Goal: Task Accomplishment & Management: Manage account settings

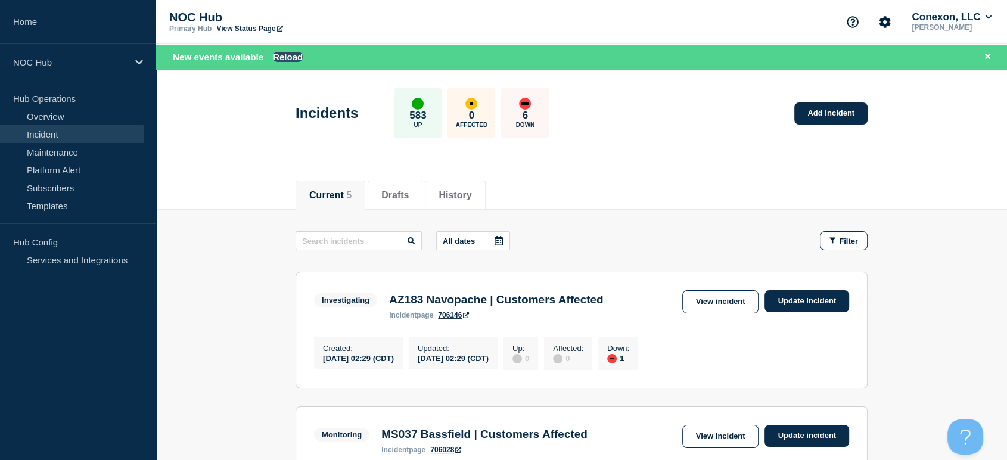
click at [279, 56] on button "Reload" at bounding box center [288, 57] width 30 height 10
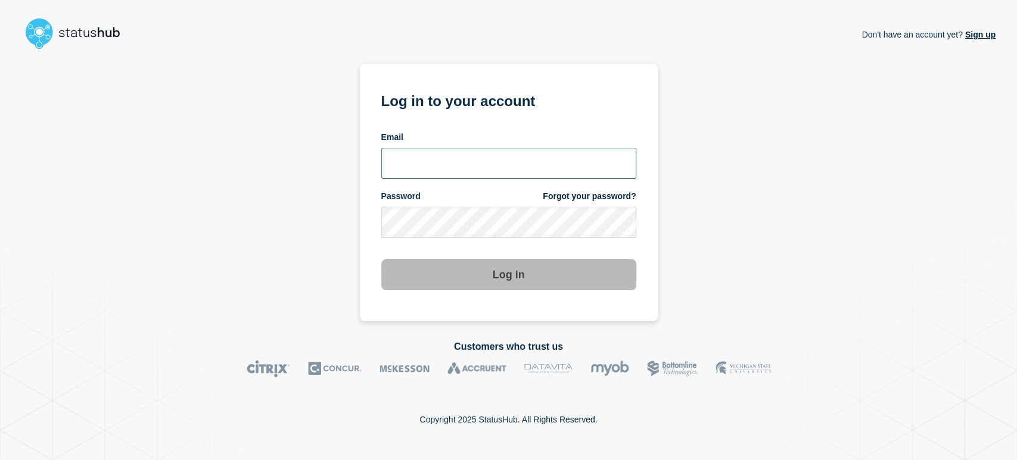
drag, startPoint x: 415, startPoint y: 168, endPoint x: 433, endPoint y: 179, distance: 20.9
click at [416, 168] on input "email input" at bounding box center [508, 163] width 255 height 31
type input "[PERSON_NAME][EMAIL_ADDRESS][PERSON_NAME][DOMAIN_NAME]"
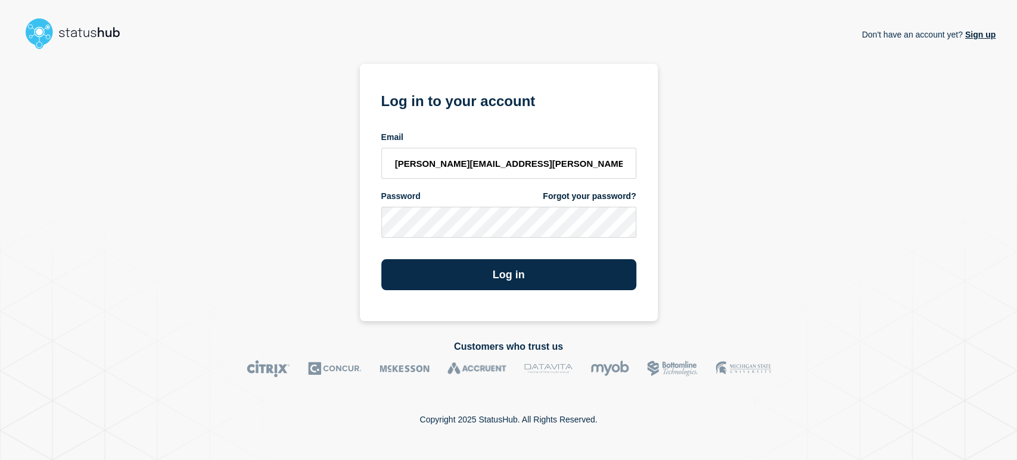
click at [381, 259] on button "Log in" at bounding box center [508, 274] width 255 height 31
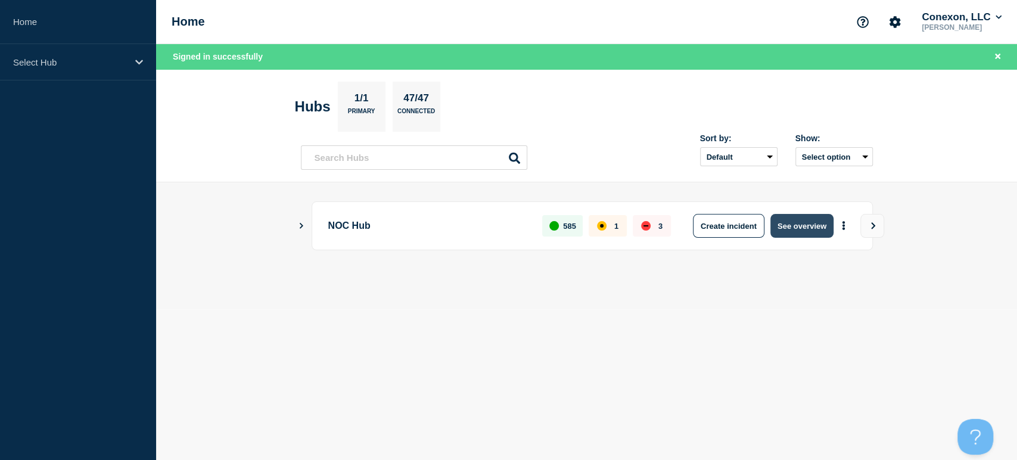
click at [799, 236] on button "See overview" at bounding box center [802, 226] width 63 height 24
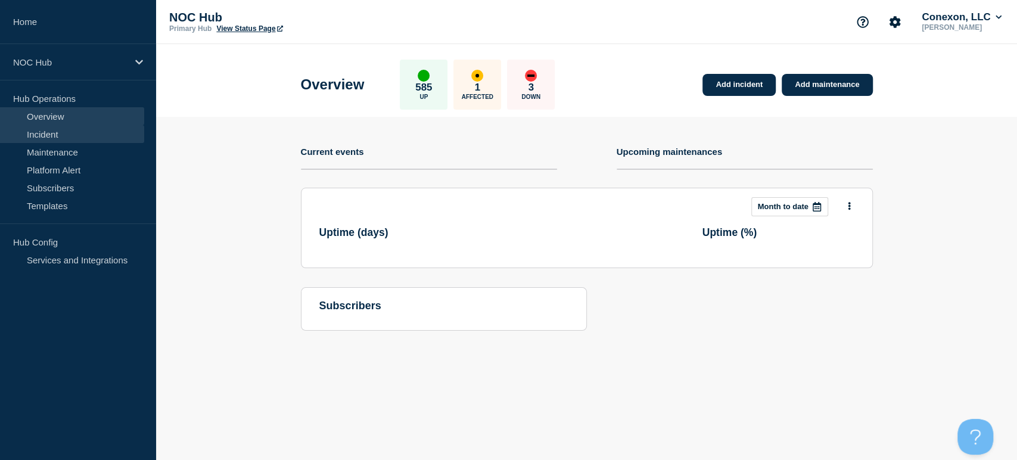
click at [50, 139] on link "Incident" at bounding box center [72, 134] width 144 height 18
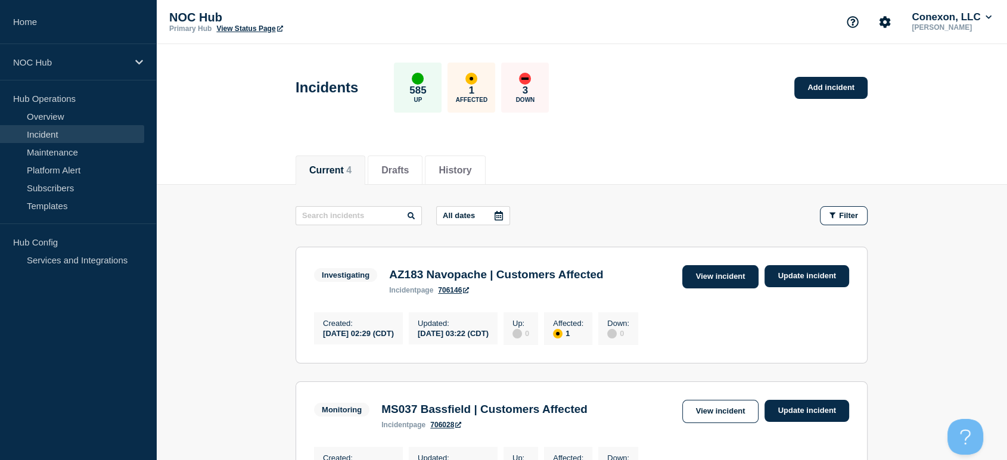
click at [708, 278] on link "View incident" at bounding box center [720, 276] width 77 height 23
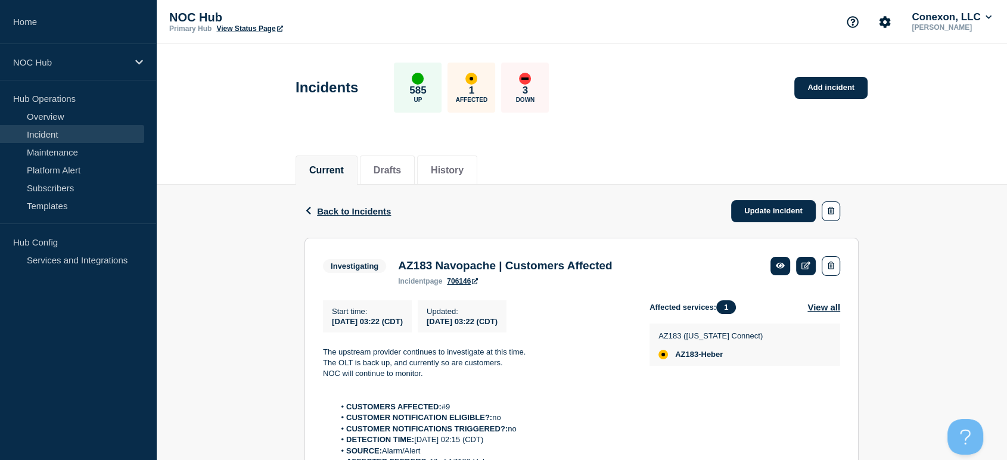
scroll to position [198, 0]
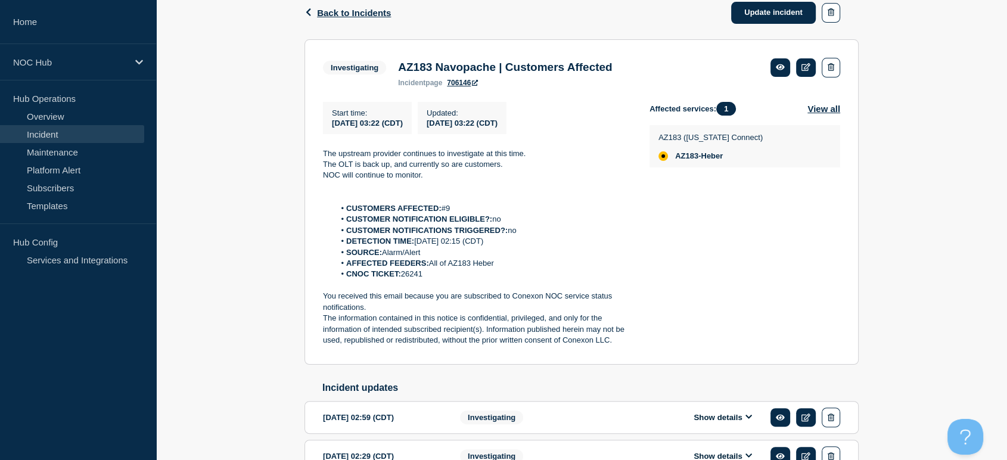
drag, startPoint x: 324, startPoint y: 161, endPoint x: 454, endPoint y: 283, distance: 178.0
click at [454, 283] on section "Investigating AZ183 Navopache | Customers Affected incident page 706146 Start t…" at bounding box center [582, 201] width 554 height 325
copy div "The upstream provider continues to investigate at this time. The OLT is back up…"
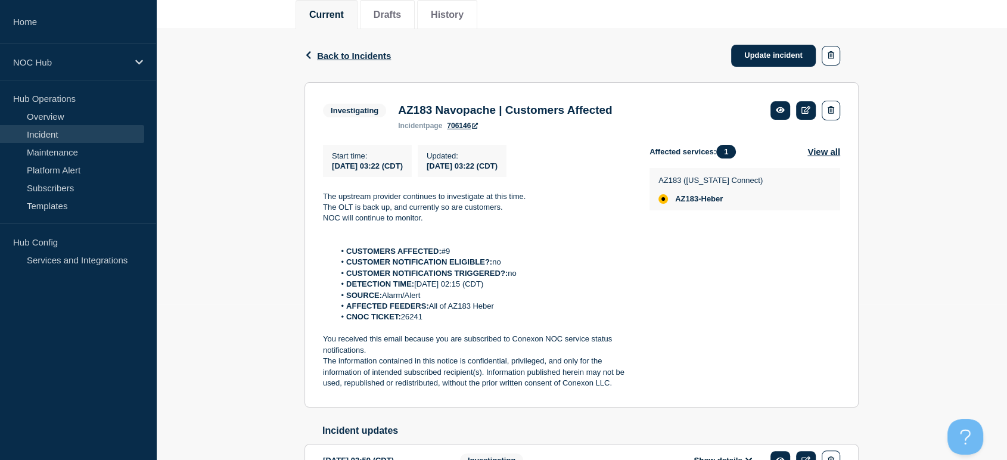
scroll to position [132, 0]
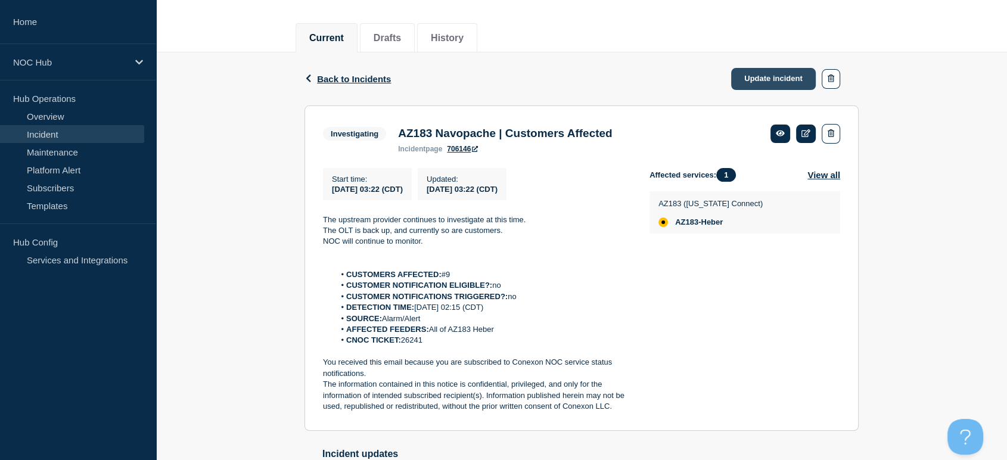
click at [747, 84] on link "Update incident" at bounding box center [773, 79] width 85 height 22
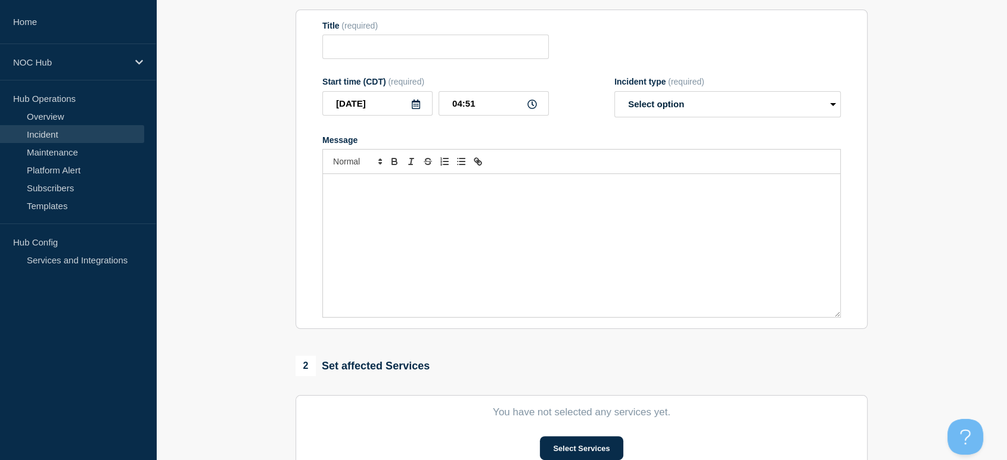
type input "AZ183 Navopache | Customers Affected"
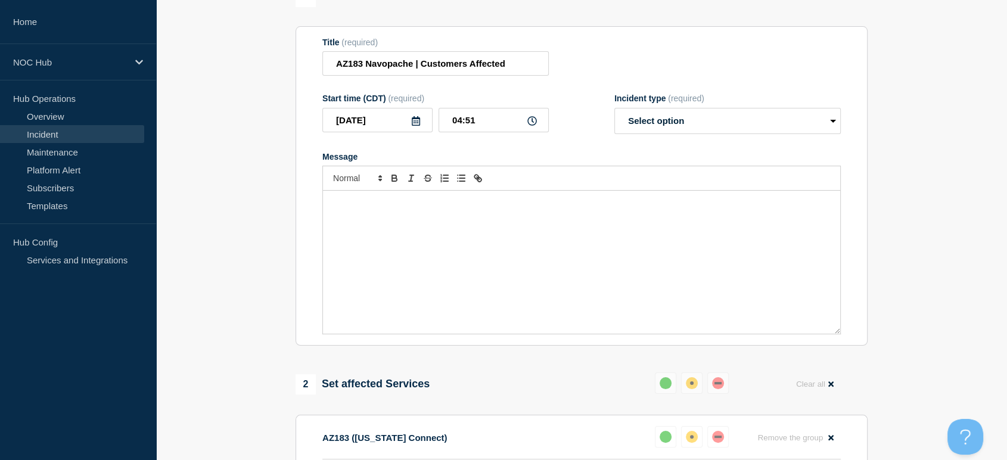
click at [470, 222] on div "Message" at bounding box center [581, 262] width 517 height 143
paste div "Message"
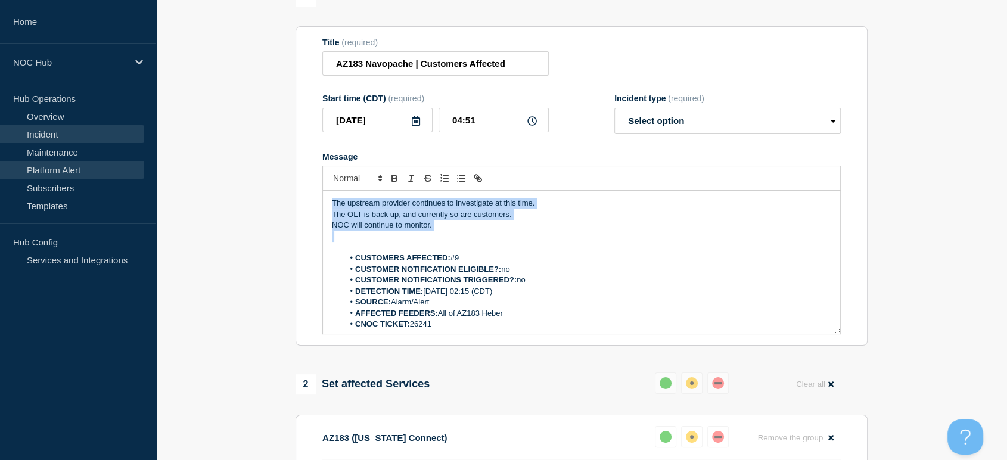
drag, startPoint x: 557, startPoint y: 242, endPoint x: 118, endPoint y: 172, distance: 444.8
click at [118, 172] on div "Home NOC Hub Hub Operations Overview Incident Maintenance Platform Alert Subscr…" at bounding box center [503, 396] width 1007 height 1056
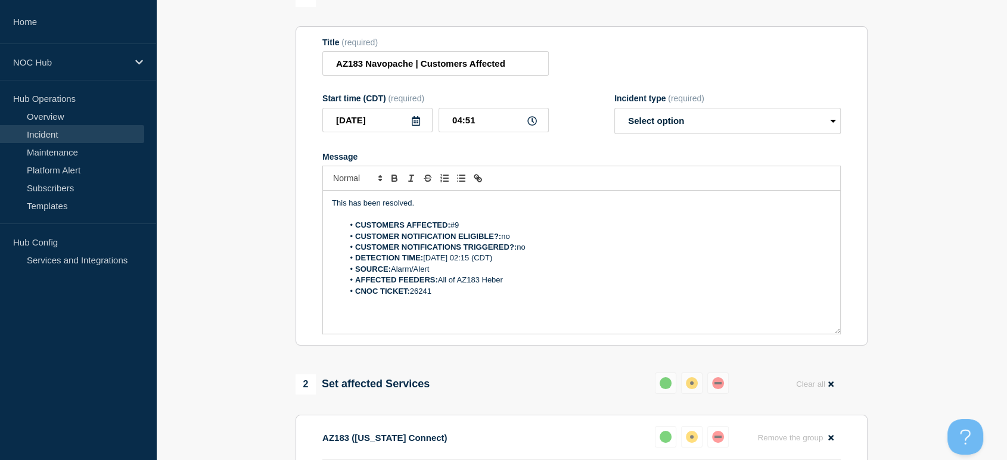
click at [665, 103] on div "Incident type (required)" at bounding box center [728, 99] width 227 height 10
drag, startPoint x: 663, startPoint y: 123, endPoint x: 663, endPoint y: 134, distance: 11.3
click at [663, 123] on select "Select option Investigating Identified Monitoring Resolved" at bounding box center [728, 121] width 227 height 26
select select "resolved"
click at [615, 114] on select "Select option Investigating Identified Monitoring Resolved" at bounding box center [728, 121] width 227 height 26
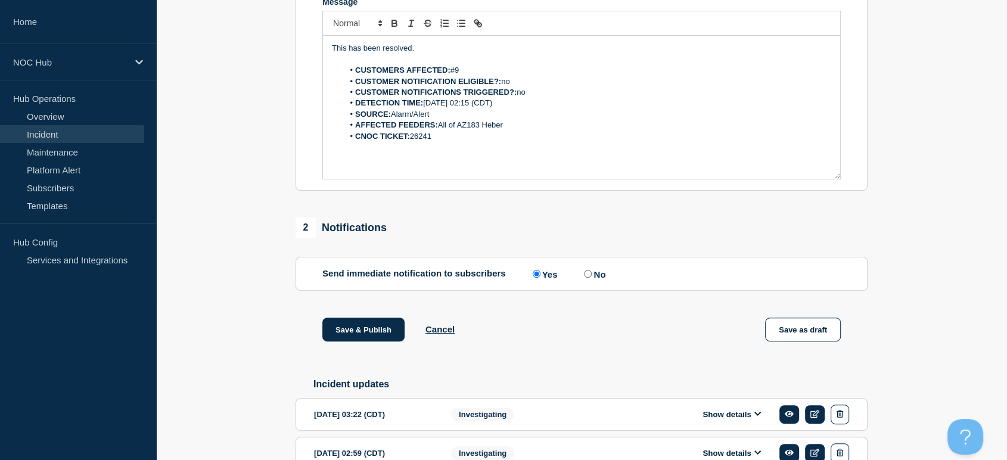
scroll to position [265, 0]
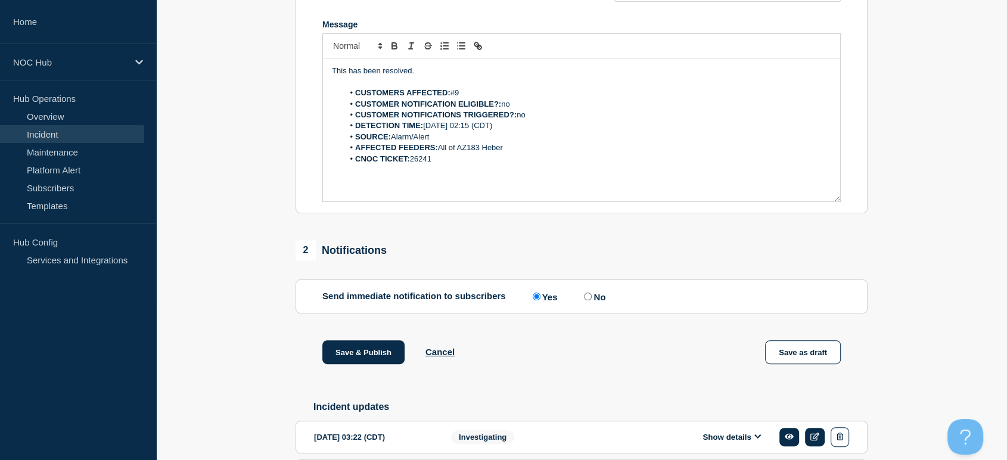
click at [591, 300] on input "No" at bounding box center [588, 297] width 8 height 8
radio input "true"
radio input "false"
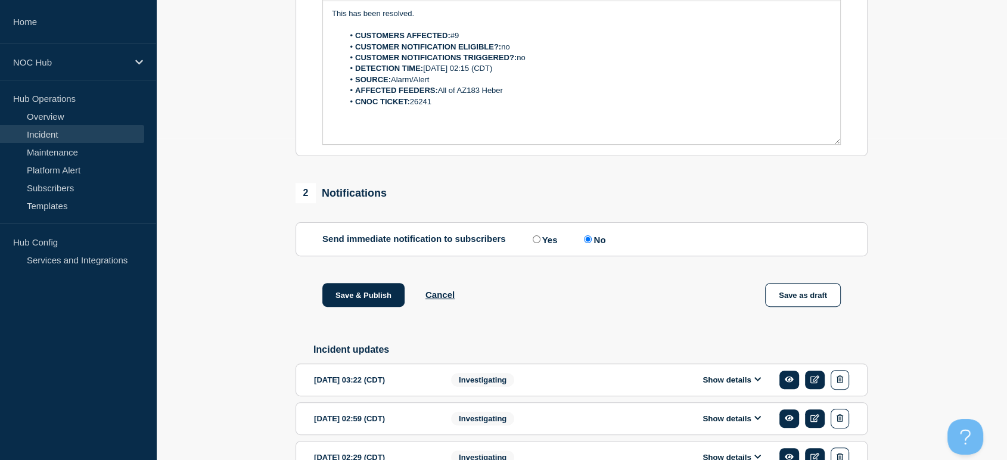
scroll to position [399, 0]
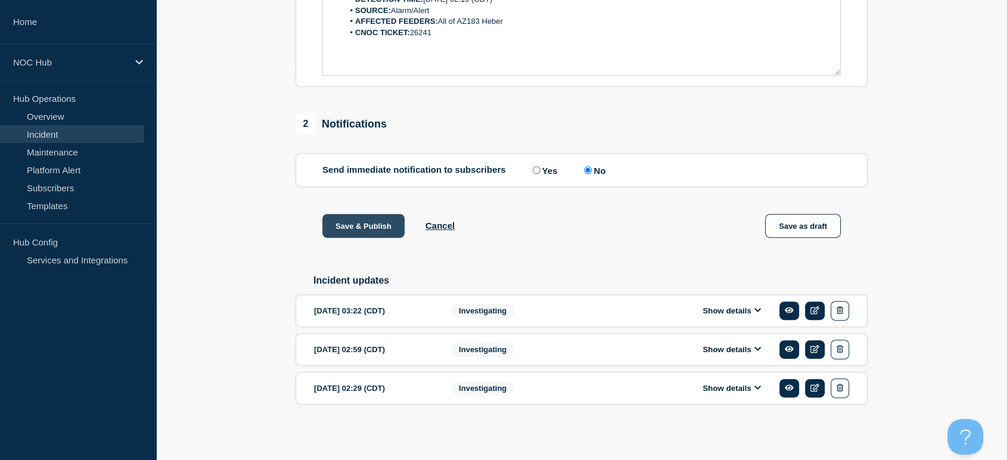
click at [358, 231] on button "Save & Publish" at bounding box center [363, 226] width 82 height 24
